Goal: Task Accomplishment & Management: Use online tool/utility

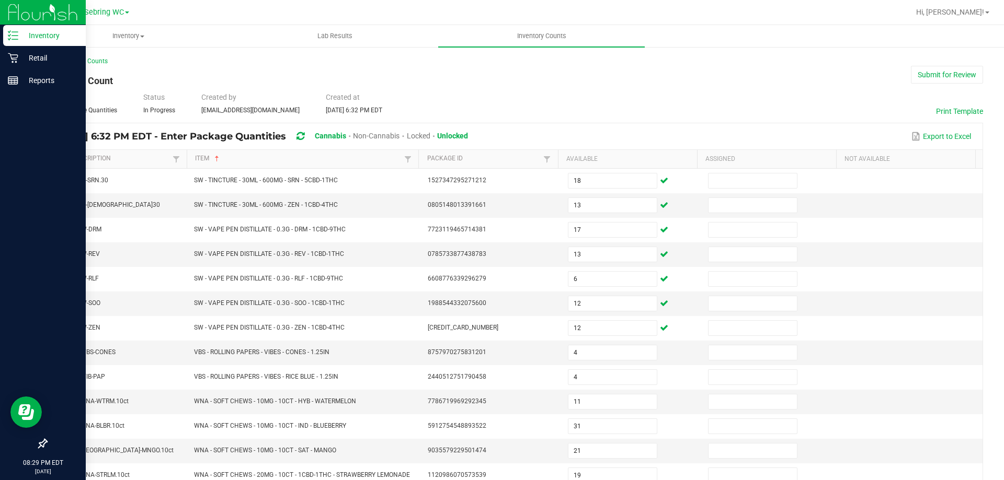
click at [4, 37] on div "Inventory" at bounding box center [44, 35] width 83 height 21
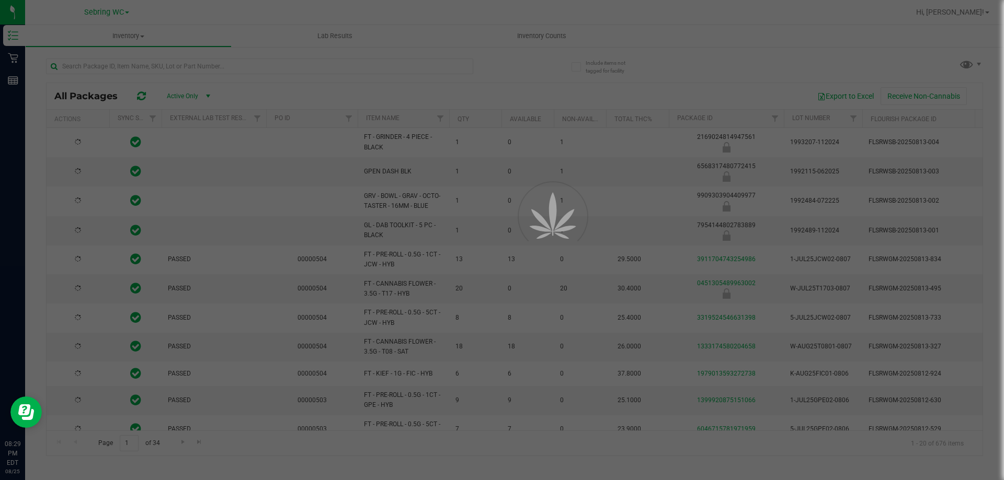
click at [556, 32] on div at bounding box center [502, 240] width 1004 height 480
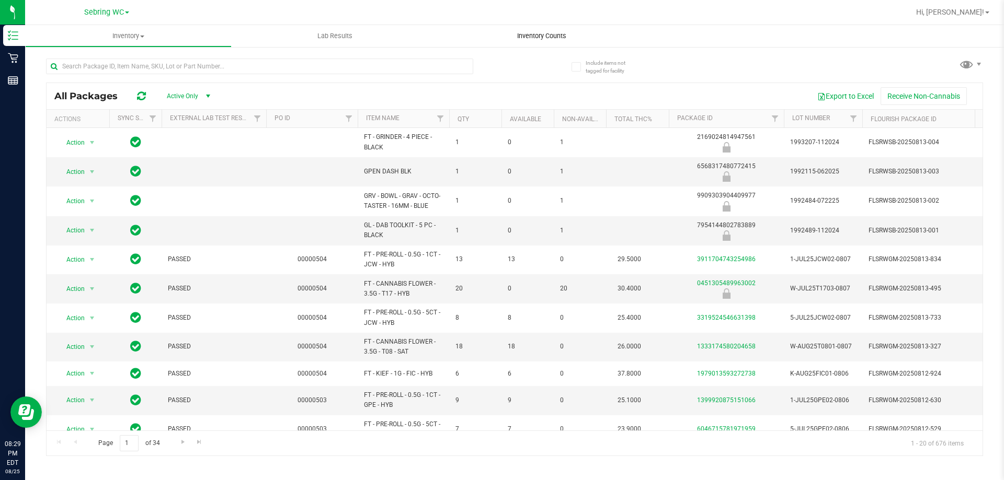
click at [552, 39] on span "Inventory Counts" at bounding box center [541, 35] width 77 height 9
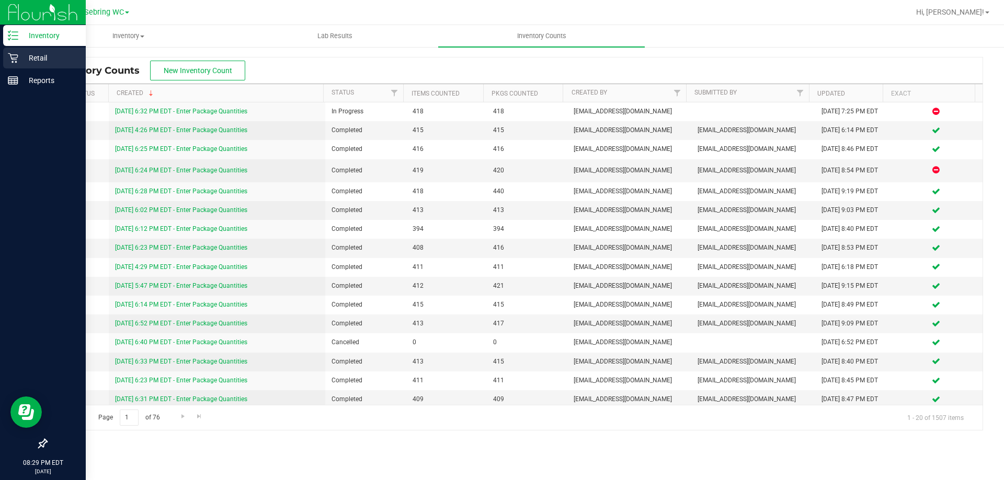
click at [12, 58] on icon at bounding box center [13, 58] width 10 height 10
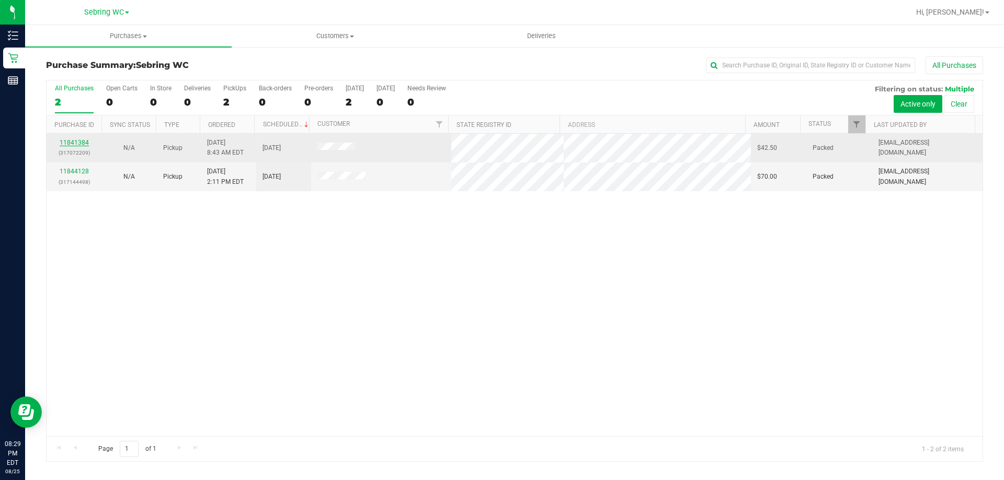
click at [63, 141] on link "11841384" at bounding box center [74, 142] width 29 height 7
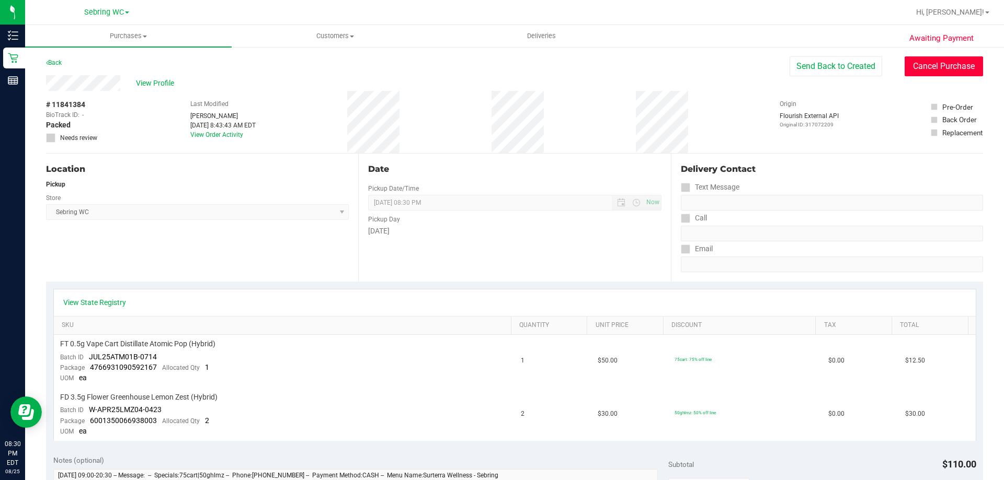
click at [960, 64] on button "Cancel Purchase" at bounding box center [943, 66] width 78 height 20
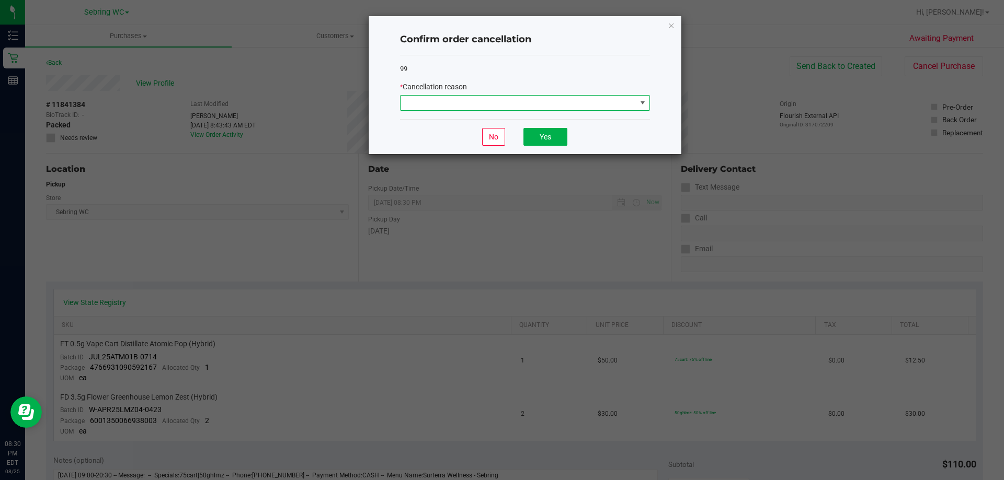
click at [525, 103] on span at bounding box center [518, 103] width 236 height 15
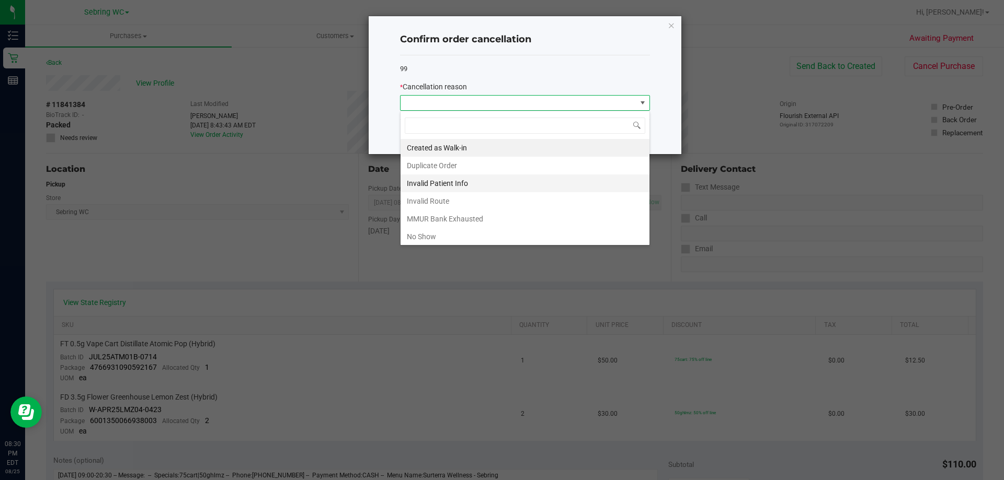
scroll to position [16, 250]
click at [415, 233] on li "No Show" at bounding box center [524, 237] width 249 height 18
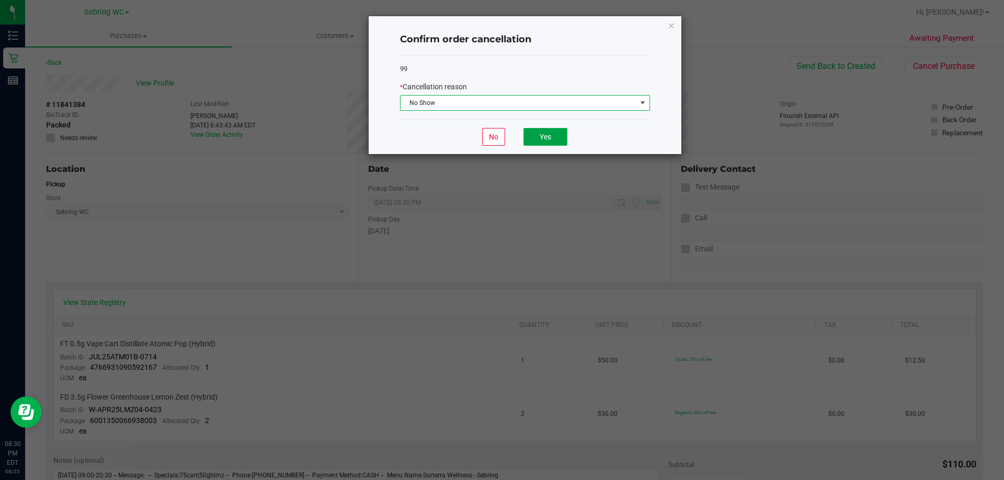
click at [549, 131] on button "Yes" at bounding box center [545, 137] width 44 height 18
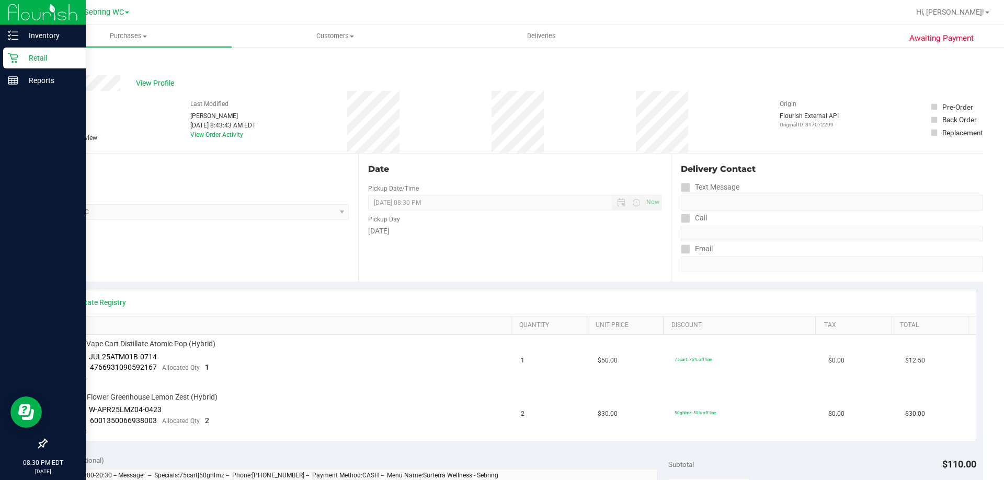
click at [27, 61] on p "Retail" at bounding box center [49, 58] width 63 height 13
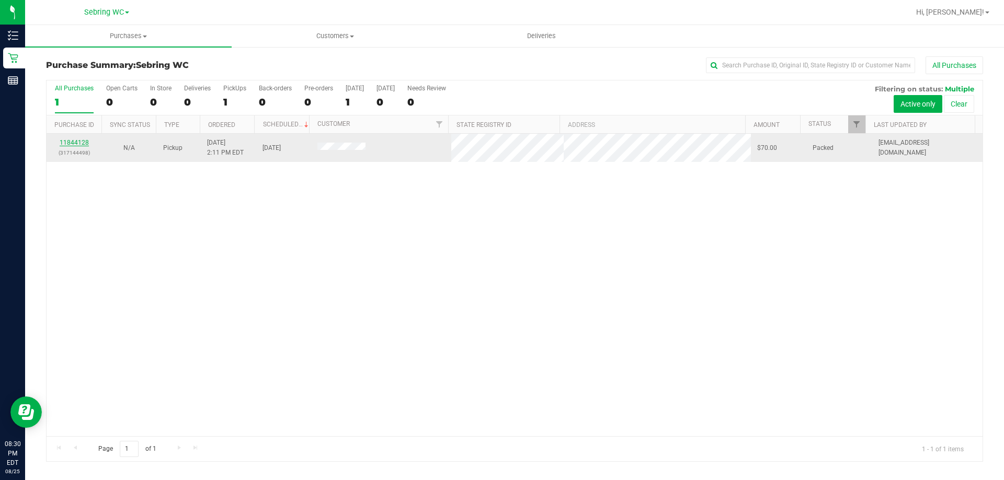
click at [74, 142] on link "11844128" at bounding box center [74, 142] width 29 height 7
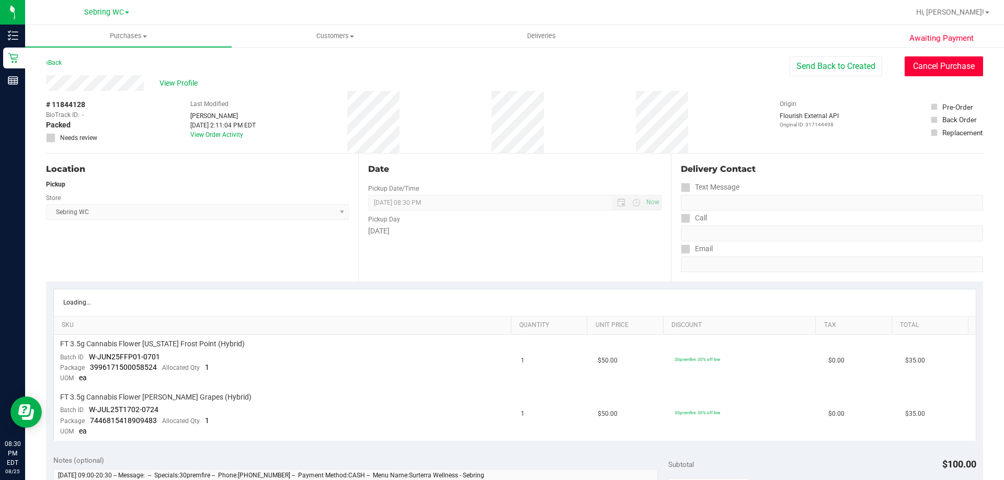
click at [950, 68] on button "Cancel Purchase" at bounding box center [943, 66] width 78 height 20
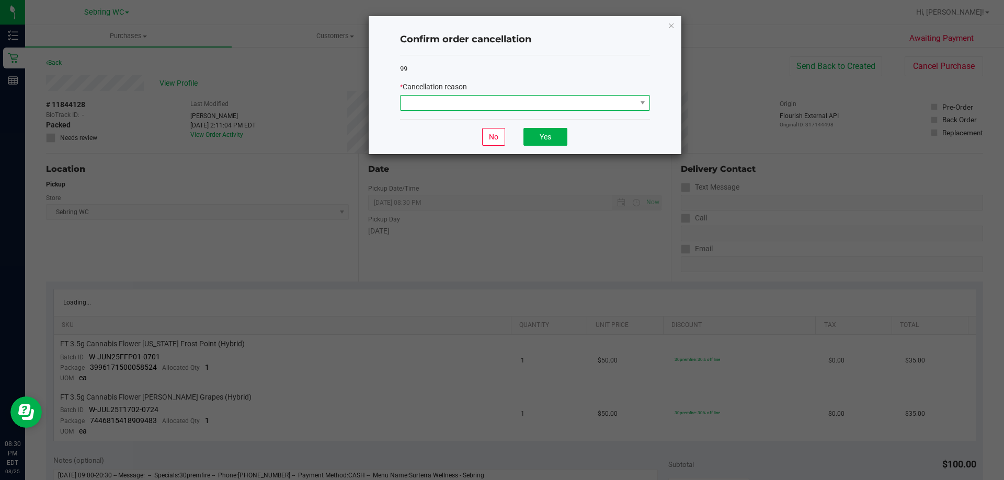
click at [562, 106] on span at bounding box center [518, 103] width 236 height 15
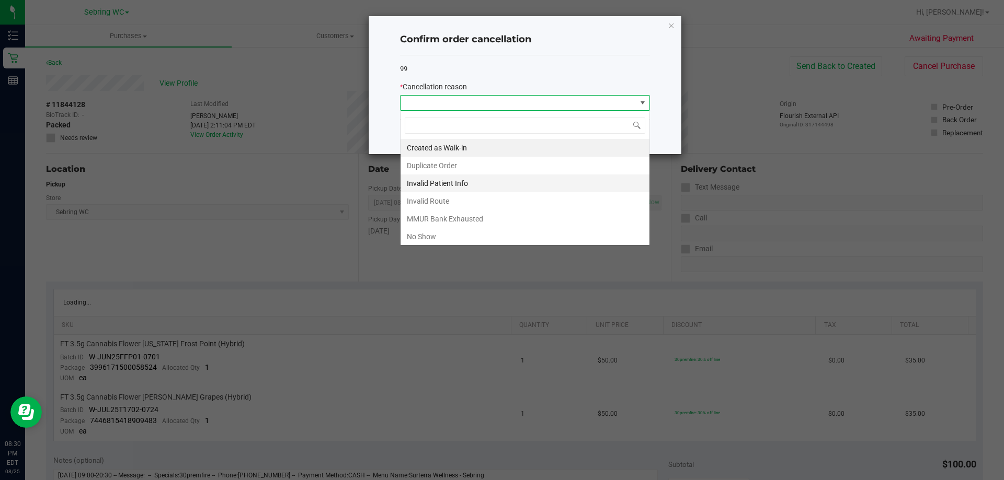
scroll to position [16, 250]
click at [475, 238] on li "No Show" at bounding box center [524, 237] width 249 height 18
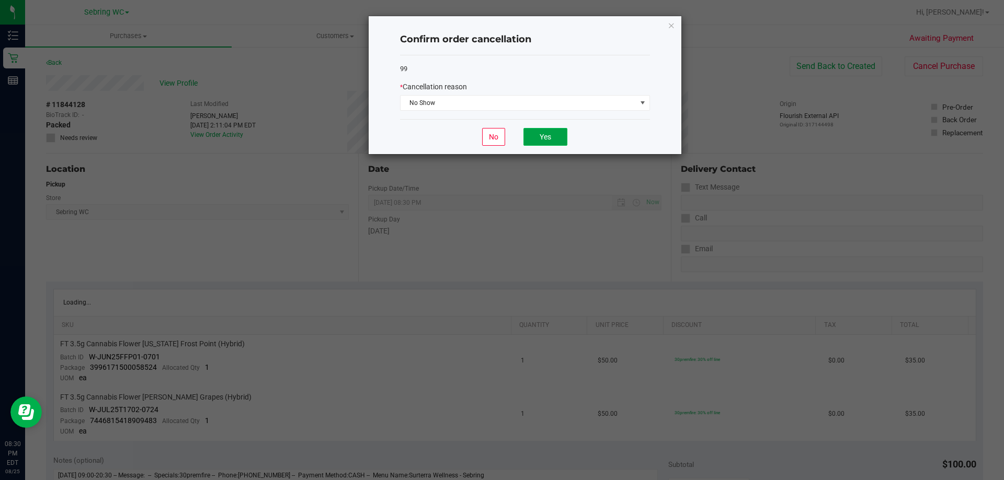
click at [533, 141] on button "Yes" at bounding box center [545, 137] width 44 height 18
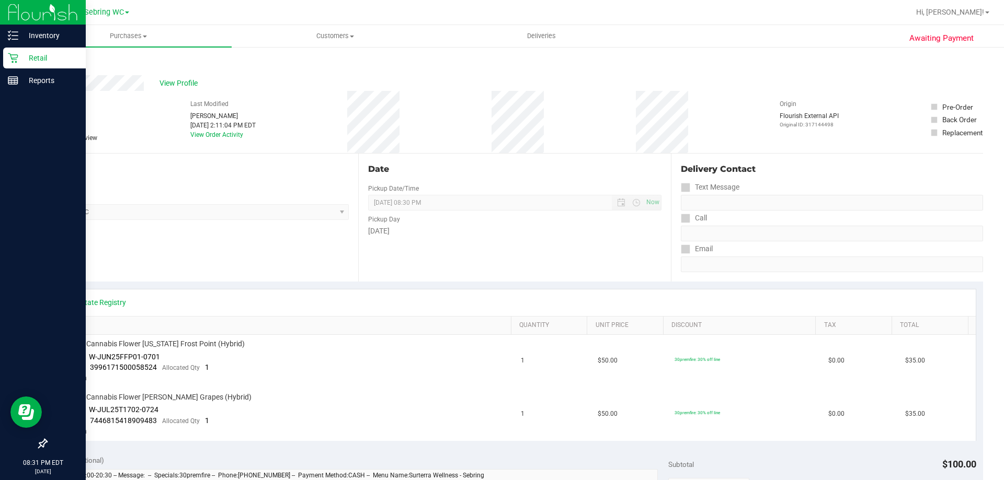
click at [15, 18] on img at bounding box center [43, 12] width 70 height 25
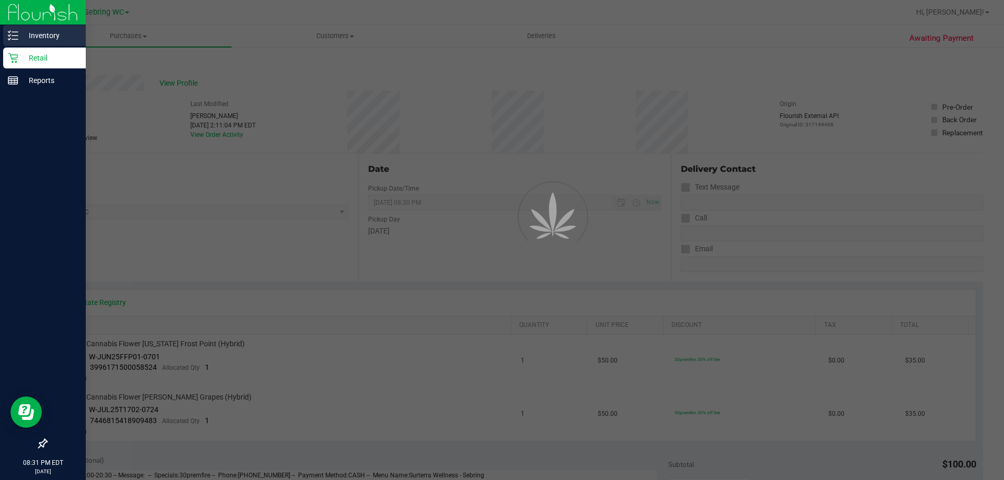
click at [14, 44] on div "Inventory" at bounding box center [44, 35] width 83 height 21
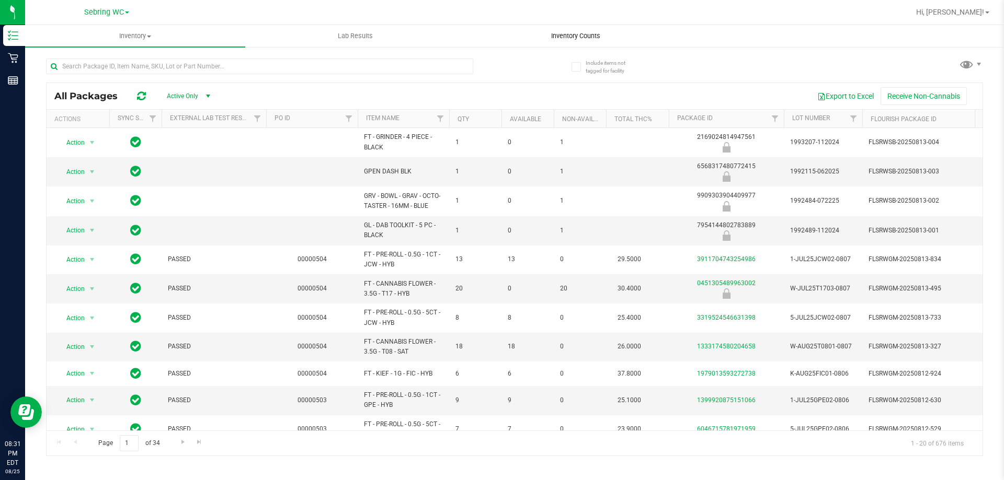
click at [572, 36] on span "Inventory Counts" at bounding box center [575, 35] width 77 height 9
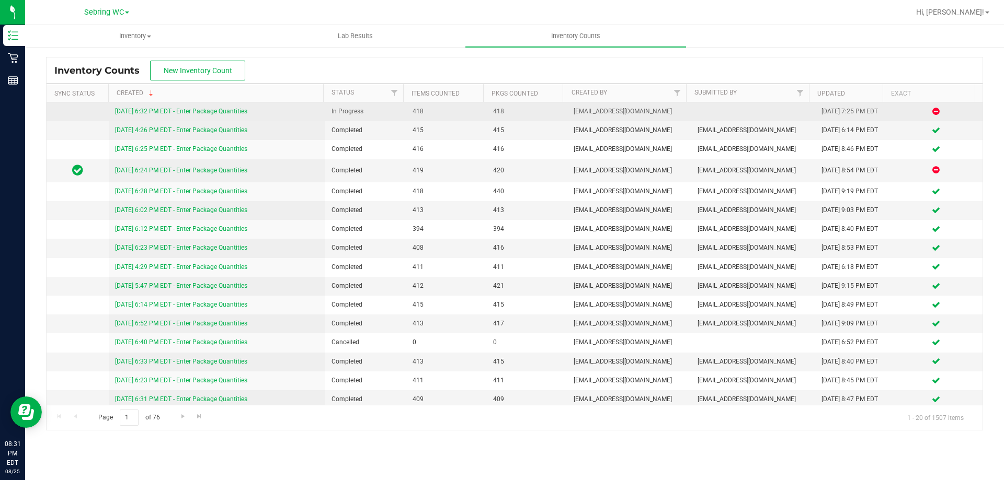
click at [193, 112] on link "[DATE] 6:32 PM EDT - Enter Package Quantities" at bounding box center [181, 111] width 132 height 7
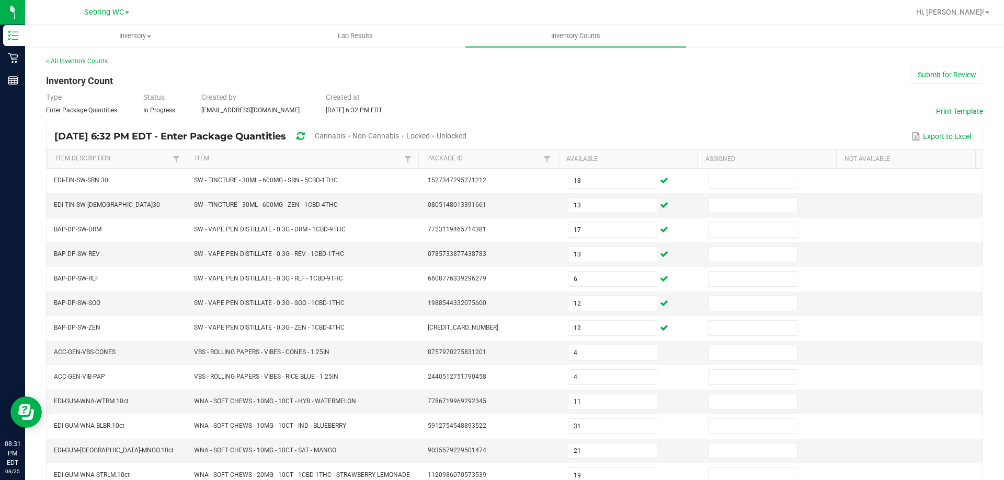
type input "4"
type input "5"
type input "2"
type input "1"
type input "7"
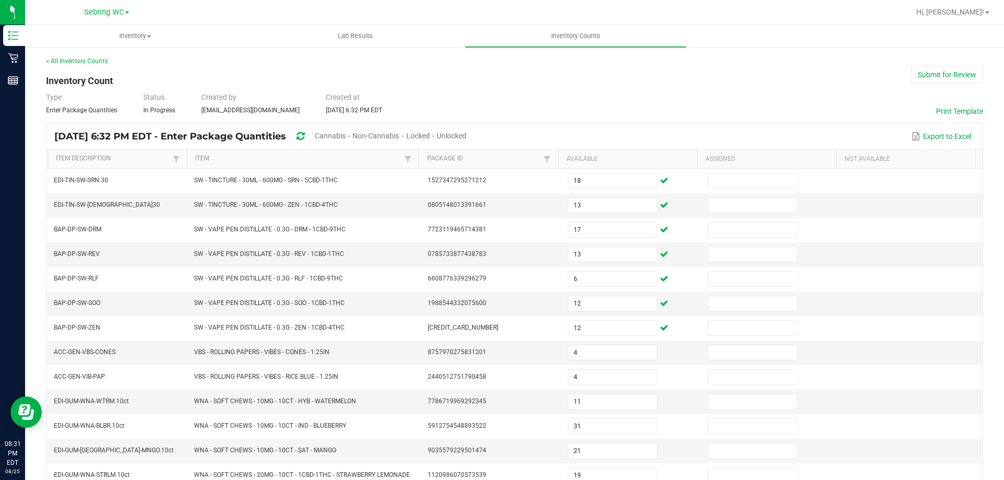
type input "15"
type input "2"
type input "7"
type input "1"
type input "15"
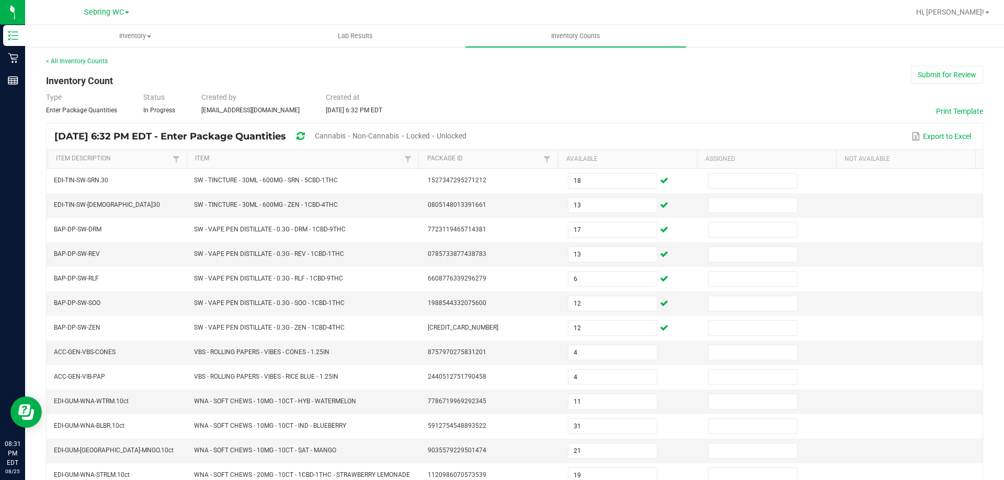
type input "8"
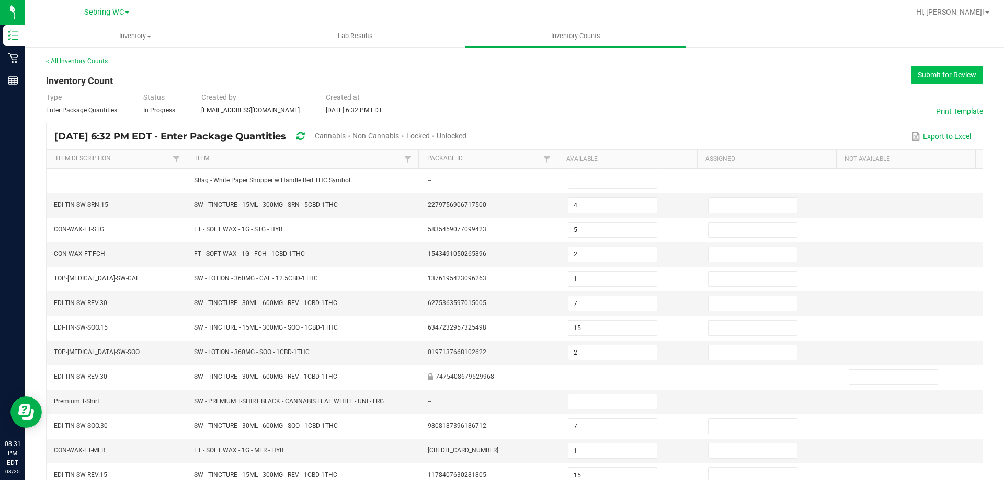
click at [934, 73] on button "Submit for Review" at bounding box center [947, 75] width 72 height 18
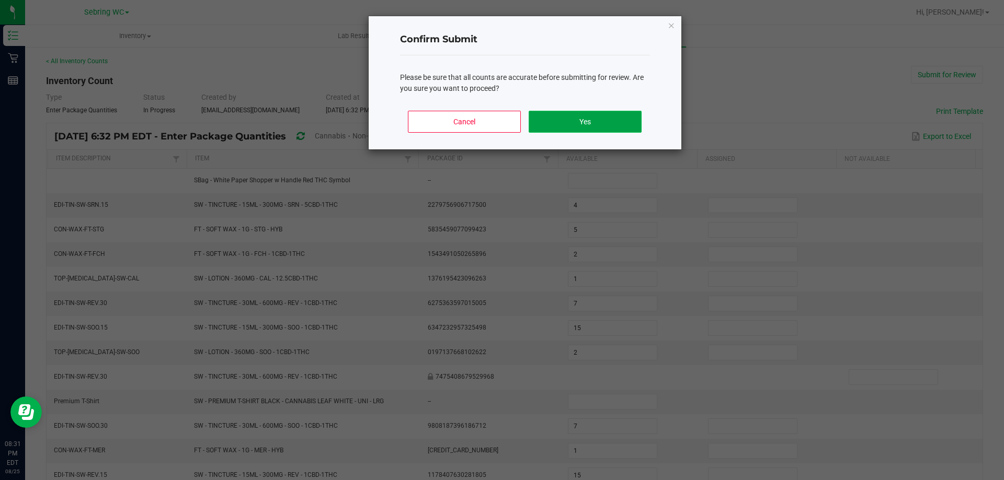
click at [571, 112] on button "Yes" at bounding box center [584, 122] width 112 height 22
